Goal: Find contact information: Find contact information

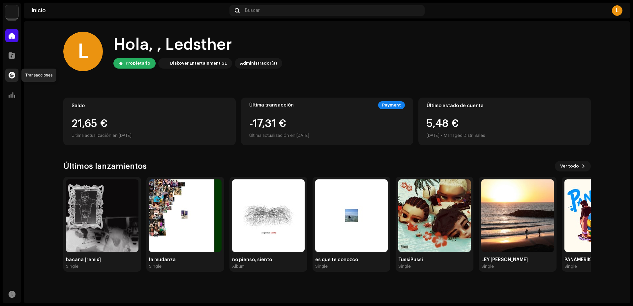
click at [12, 76] on span at bounding box center [12, 75] width 7 height 5
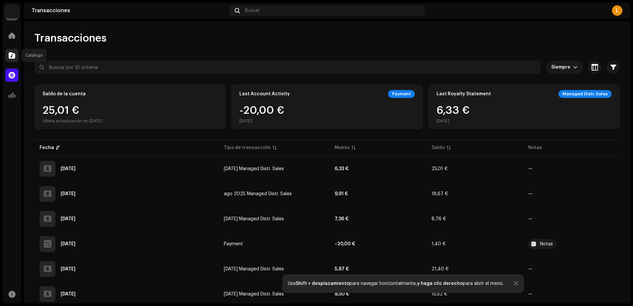
click at [10, 56] on span at bounding box center [12, 55] width 7 height 5
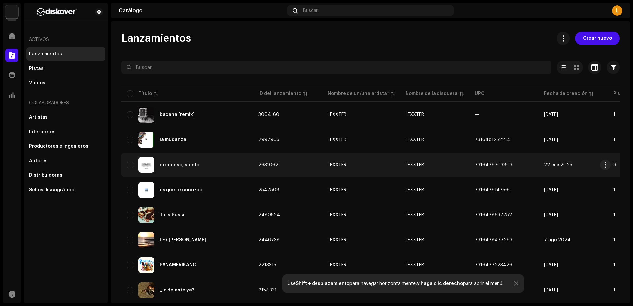
click at [174, 166] on div "no pienso, siento" at bounding box center [180, 165] width 40 height 5
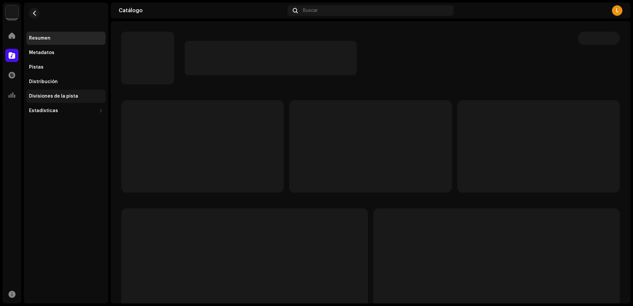
click at [46, 95] on div "Divisiones de la pista" at bounding box center [53, 96] width 49 height 5
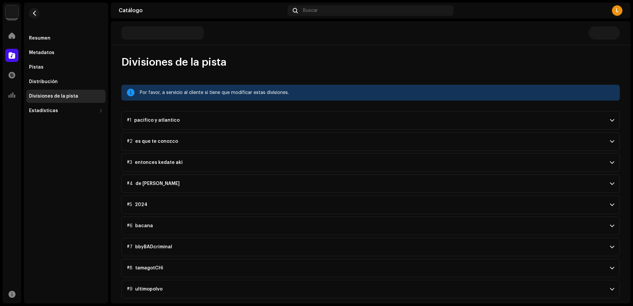
click at [162, 269] on p-accordion-header "#8 tamagotCHi" at bounding box center [370, 268] width 499 height 18
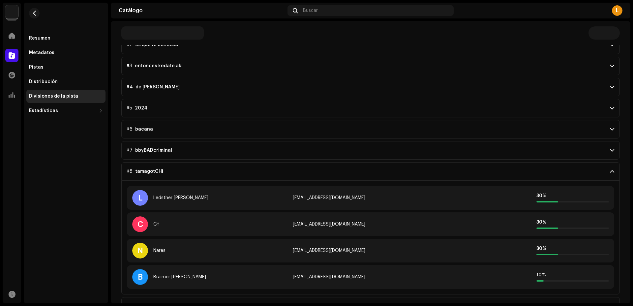
scroll to position [109, 0]
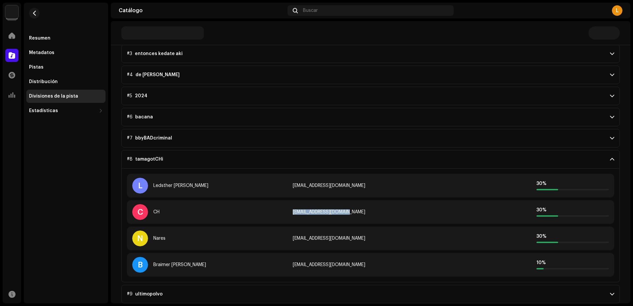
drag, startPoint x: 354, startPoint y: 213, endPoint x: 290, endPoint y: 212, distance: 64.0
click at [290, 212] on div "C CH [EMAIL_ADDRESS][DOMAIN_NAME] 30 %" at bounding box center [371, 212] width 488 height 24
copy div "[EMAIL_ADDRESS][DOMAIN_NAME]"
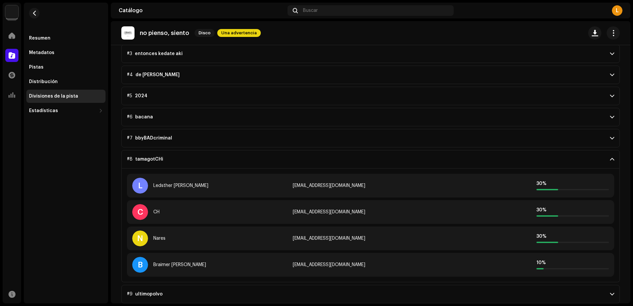
click at [320, 238] on div "[EMAIL_ADDRESS][DOMAIN_NAME]" at bounding box center [370, 238] width 155 height 5
copy div "[EMAIL_ADDRESS][DOMAIN_NAME]"
click at [329, 267] on div "[EMAIL_ADDRESS][DOMAIN_NAME]" at bounding box center [370, 264] width 155 height 5
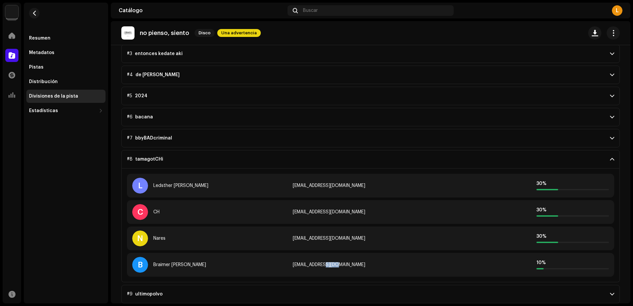
click at [329, 267] on div "[EMAIL_ADDRESS][DOMAIN_NAME]" at bounding box center [370, 264] width 155 height 5
click at [326, 264] on div "[EMAIL_ADDRESS][DOMAIN_NAME]" at bounding box center [370, 264] width 155 height 5
